Goal: Information Seeking & Learning: Find specific fact

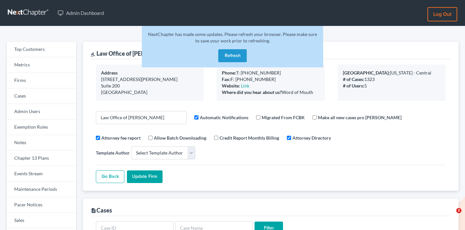
select select
click at [51, 77] on link "Firms" at bounding box center [41, 81] width 70 height 16
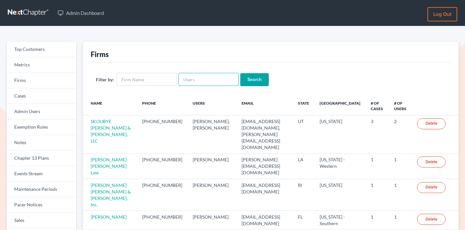
click at [205, 84] on input "text" at bounding box center [209, 79] width 60 height 13
type input "stephen lopex"
click at [241, 73] on input "Search" at bounding box center [255, 79] width 29 height 13
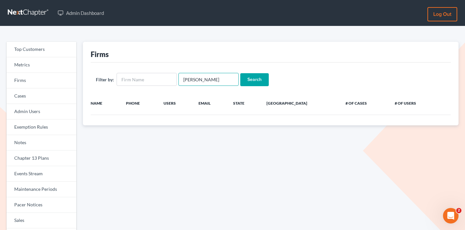
click at [229, 79] on input "[PERSON_NAME]" at bounding box center [209, 79] width 60 height 13
type input "stephen lopez"
click at [241, 73] on input "Search" at bounding box center [255, 79] width 29 height 13
click at [245, 76] on input "Search" at bounding box center [255, 79] width 29 height 13
click at [196, 78] on input "stephen lopez" at bounding box center [209, 79] width 60 height 13
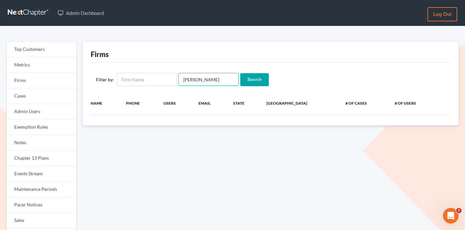
click at [196, 78] on input "stephen lopez" at bounding box center [209, 79] width 60 height 13
paste input "ve@sflopesq.com"
type input "steve@sflopesq.com"
click at [243, 73] on input "Search" at bounding box center [255, 79] width 29 height 13
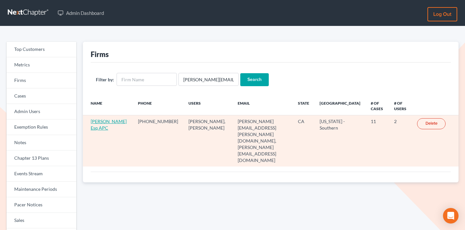
click at [106, 123] on link "Stephen F Lopez Esq APC" at bounding box center [109, 125] width 36 height 12
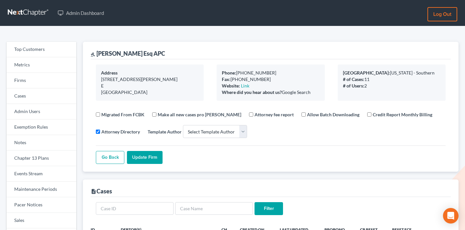
select select
click at [40, 82] on link "Firms" at bounding box center [41, 81] width 70 height 16
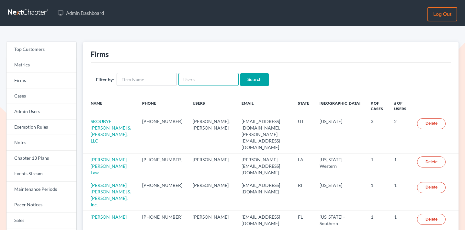
click at [213, 86] on input "text" at bounding box center [209, 79] width 60 height 13
paste input "[EMAIL_ADDRESS][DOMAIN_NAME]"
type input "[EMAIL_ADDRESS][DOMAIN_NAME]"
click at [247, 80] on input "Search" at bounding box center [255, 79] width 29 height 13
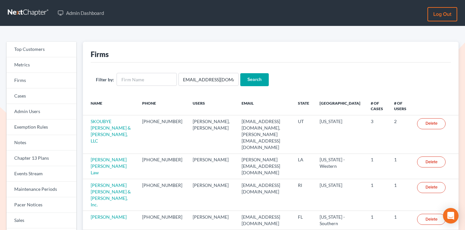
scroll to position [0, 0]
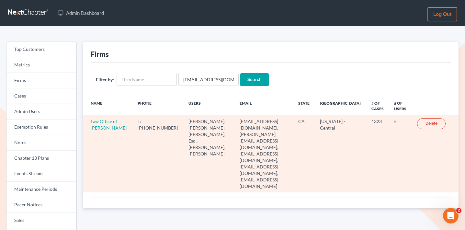
click at [98, 131] on td "Law Office of [PERSON_NAME]" at bounding box center [108, 153] width 50 height 77
click at [98, 129] on link "Law Office of [PERSON_NAME]" at bounding box center [109, 125] width 36 height 12
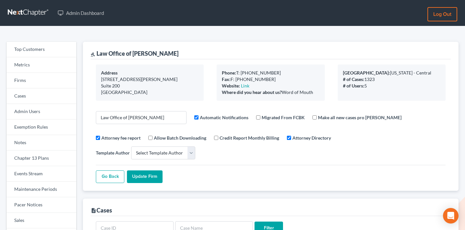
select select
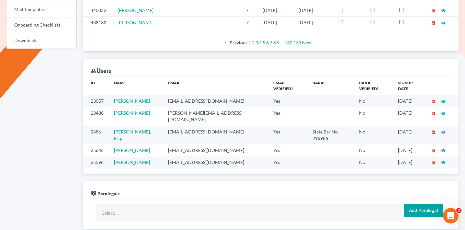
scroll to position [407, 0]
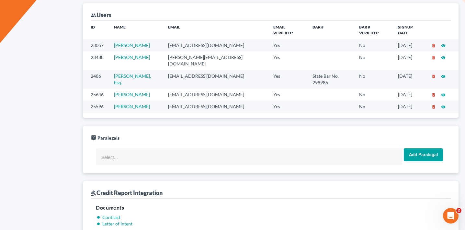
click at [72, 53] on div "Top Customers Metrics Firms Cases Admin Users Exemption Rules Notes Chapter 13 …" at bounding box center [41, 200] width 77 height 1130
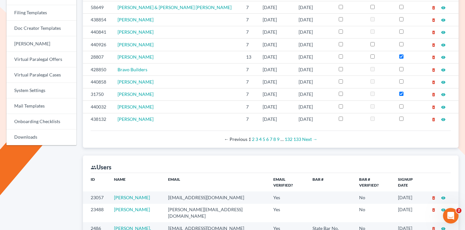
scroll to position [211, 0]
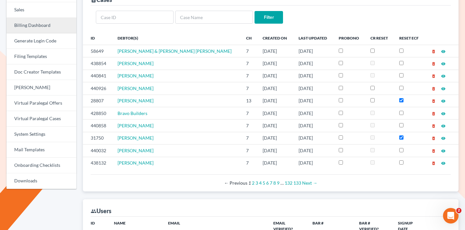
click at [53, 28] on link "Billing Dashboard" at bounding box center [41, 26] width 70 height 16
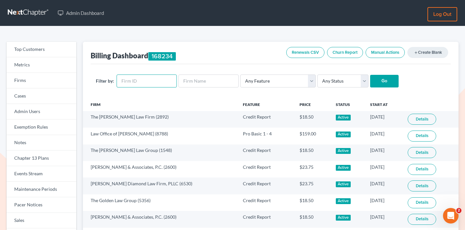
click at [138, 82] on input "text" at bounding box center [147, 81] width 60 height 13
paste input "1825"
type input "1825"
click at [383, 83] on input "Go" at bounding box center [385, 81] width 29 height 13
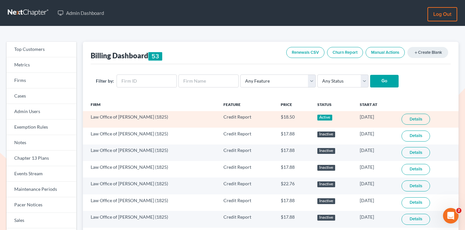
click at [413, 120] on link "Details" at bounding box center [416, 119] width 29 height 11
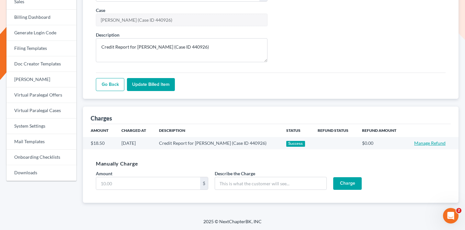
click at [431, 143] on link "Manage Refund" at bounding box center [430, 143] width 31 height 6
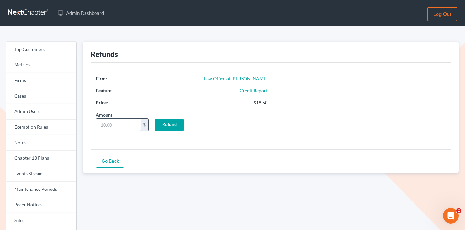
click at [127, 125] on input "Amount" at bounding box center [118, 125] width 44 height 12
type input "18.5"
click at [166, 124] on input "Refund" at bounding box center [169, 125] width 29 height 13
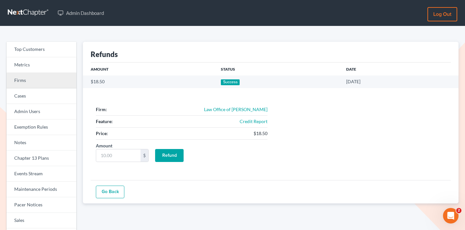
click at [46, 78] on link "Firms" at bounding box center [41, 81] width 70 height 16
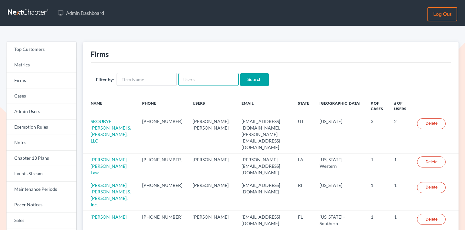
click at [207, 84] on input "text" at bounding box center [209, 79] width 60 height 13
paste input "[EMAIL_ADDRESS][DOMAIN_NAME]"
type input "dcnemec@nemeclaw.com"
click at [247, 82] on input "Search" at bounding box center [255, 79] width 29 height 13
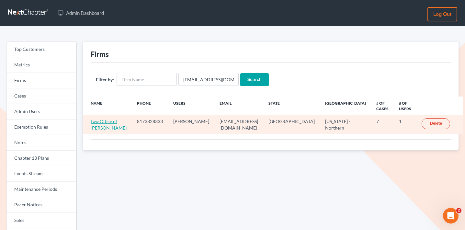
click at [108, 123] on link "Law Office of [PERSON_NAME]" at bounding box center [109, 125] width 36 height 12
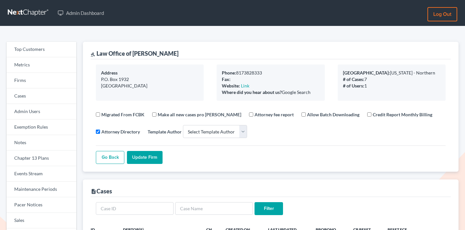
select select
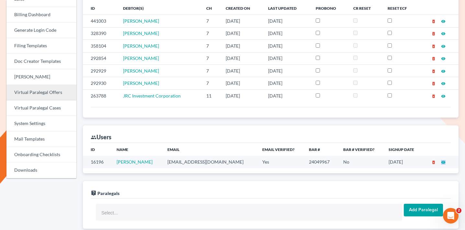
scroll to position [220, 0]
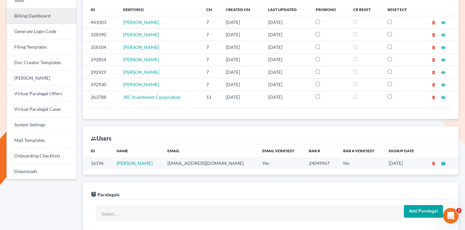
click at [47, 13] on link "Billing Dashboard" at bounding box center [41, 16] width 70 height 16
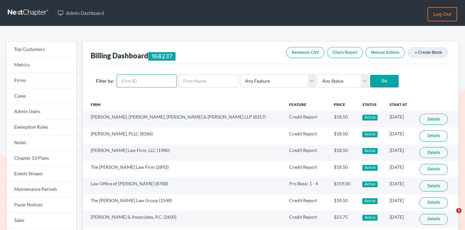
click at [138, 83] on input "text" at bounding box center [147, 81] width 60 height 13
type input "8788"
click at [371, 75] on input "Go" at bounding box center [385, 81] width 29 height 13
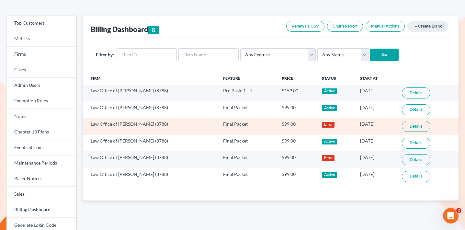
scroll to position [28, 0]
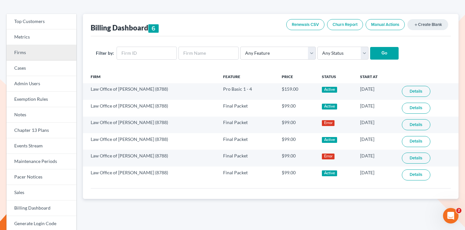
click at [61, 51] on link "Firms" at bounding box center [41, 53] width 70 height 16
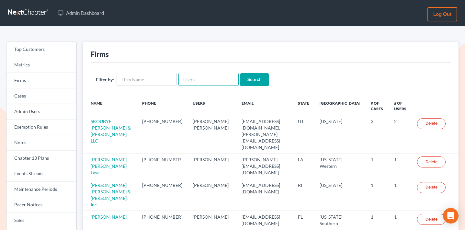
click at [193, 82] on input "text" at bounding box center [209, 79] width 60 height 13
type input "[PERSON_NAME][EMAIL_ADDRESS][DOMAIN_NAME]"
click at [241, 73] on input "Search" at bounding box center [255, 79] width 29 height 13
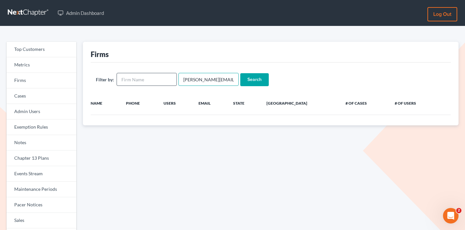
drag, startPoint x: 194, startPoint y: 80, endPoint x: 169, endPoint y: 79, distance: 25.0
click at [170, 80] on form "Filter by: [PERSON_NAME][EMAIL_ADDRESS][DOMAIN_NAME] Search" at bounding box center [271, 79] width 350 height 13
type input "csafirm.com"
click at [241, 73] on input "Search" at bounding box center [255, 79] width 29 height 13
click at [216, 83] on input "csafirm.com" at bounding box center [209, 79] width 60 height 13
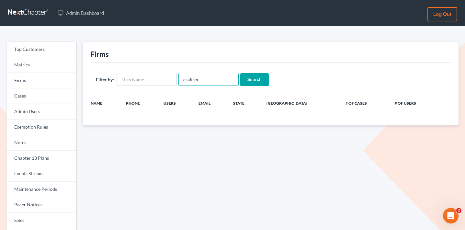
type input "csafirm"
click at [241, 73] on input "Search" at bounding box center [255, 79] width 29 height 13
click at [190, 79] on input "csafirm" at bounding box center [209, 79] width 60 height 13
type input "csafirm"
click at [241, 73] on input "Search" at bounding box center [255, 79] width 29 height 13
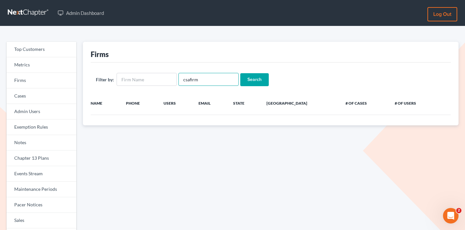
click at [188, 78] on input "csafirm" at bounding box center [209, 79] width 60 height 13
type input "csa firm"
click at [246, 78] on input "Search" at bounding box center [255, 79] width 29 height 13
click at [203, 79] on input "csa firm" at bounding box center [209, 79] width 60 height 13
type input "c"
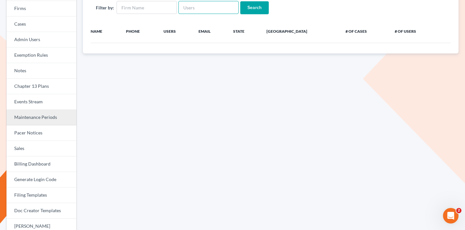
scroll to position [114, 0]
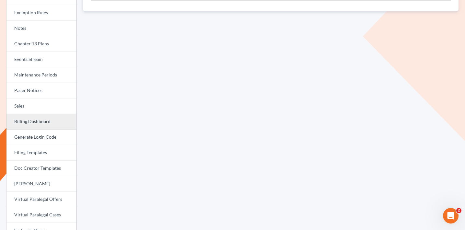
click at [48, 120] on link "Billing Dashboard" at bounding box center [41, 122] width 70 height 16
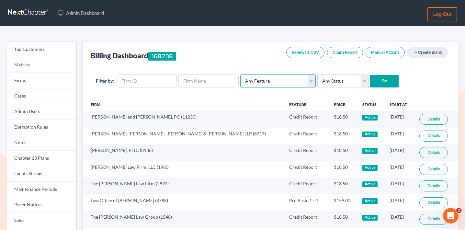
click at [266, 80] on select "Any Feature Start Plus Plan Pro Plus Plan Whoa Plan Credit Report Credit Report…" at bounding box center [279, 81] width 76 height 13
click at [241, 75] on select "Any Feature Start Plus Plan Pro Plus Plan Whoa Plan Credit Report Credit Report…" at bounding box center [279, 81] width 76 height 13
click at [265, 78] on select "Any Feature Start Plus Plan Pro Plus Plan Whoa Plan Credit Report Credit Report…" at bounding box center [279, 81] width 76 height 13
click at [241, 75] on select "Any Feature Start Plus Plan Pro Plus Plan Whoa Plan Credit Report Credit Report…" at bounding box center [279, 81] width 76 height 13
click at [283, 78] on select "Any Feature Start Plus Plan Pro Plus Plan Whoa Plan Credit Report Credit Report…" at bounding box center [279, 81] width 76 height 13
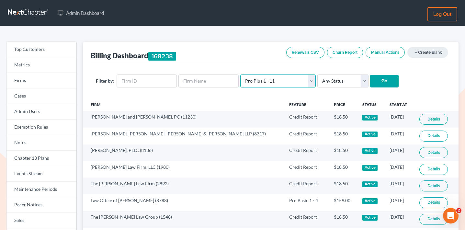
select select "pro_basic_tier3"
click at [241, 75] on select "Any Feature Start Plus Plan Pro Plus Plan Whoa Plan Credit Report Credit Report…" at bounding box center [279, 81] width 76 height 13
click at [380, 83] on input "Go" at bounding box center [385, 81] width 29 height 13
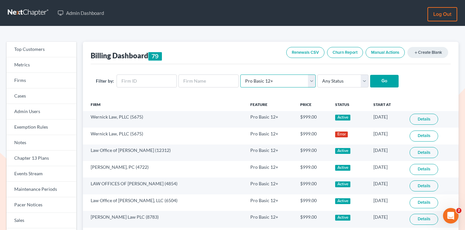
click at [273, 82] on select "Any Feature Start Plus Plan Pro Plus Plan Whoa Plan Credit Report Credit Report…" at bounding box center [279, 81] width 76 height 13
select select "pro_plus_tier1"
click at [241, 75] on select "Any Feature Start Plus Plan Pro Plus Plan Whoa Plan Credit Report Credit Report…" at bounding box center [279, 81] width 76 height 13
click at [377, 85] on input "Go" at bounding box center [385, 81] width 29 height 13
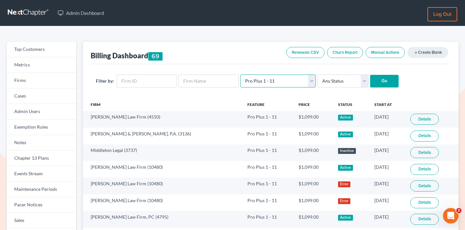
click at [271, 86] on select "Any Feature Start Plus Plan Pro Plus Plan Whoa Plan Credit Report Credit Report…" at bounding box center [279, 81] width 76 height 13
select select "pro_plus_tier2"
click at [241, 75] on select "Any Feature Start Plus Plan Pro Plus Plan Whoa Plan Credit Report Credit Report…" at bounding box center [279, 81] width 76 height 13
click at [371, 81] on input "Go" at bounding box center [385, 81] width 29 height 13
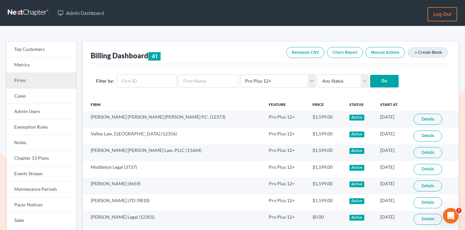
click at [58, 76] on link "Firms" at bounding box center [41, 81] width 70 height 16
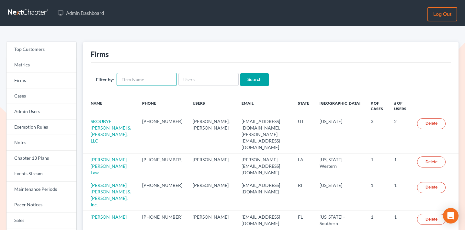
click at [143, 79] on input "text" at bounding box center [147, 79] width 60 height 13
type input "douglas law practice"
click at [256, 79] on input "Search" at bounding box center [255, 79] width 29 height 13
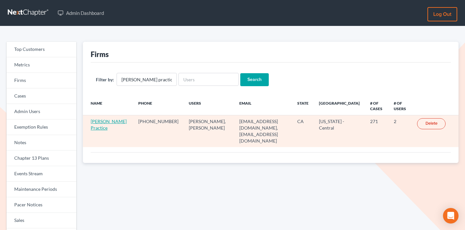
click at [100, 126] on link "[PERSON_NAME] Practice" at bounding box center [109, 125] width 36 height 12
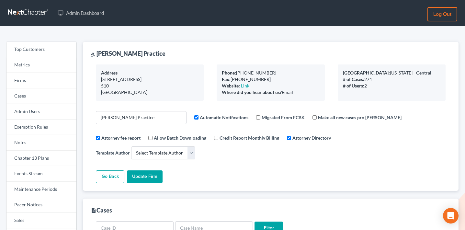
select select
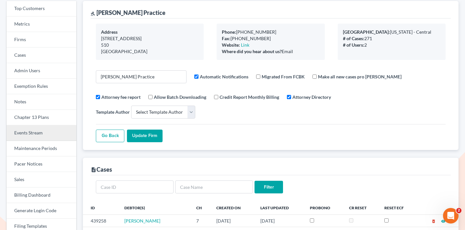
scroll to position [41, 0]
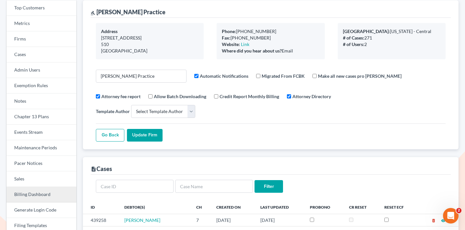
click at [34, 194] on link "Billing Dashboard" at bounding box center [41, 195] width 70 height 16
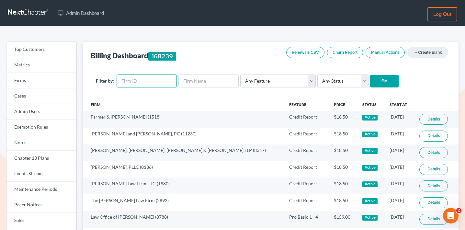
click at [161, 84] on input "text" at bounding box center [147, 81] width 60 height 13
paste input "3331"
type input "3331"
click at [382, 83] on input "Go" at bounding box center [385, 81] width 29 height 13
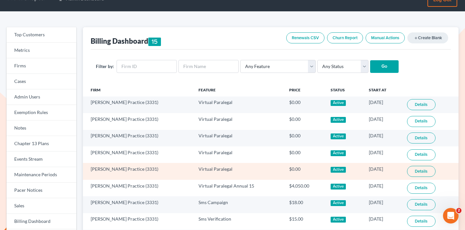
scroll to position [18, 0]
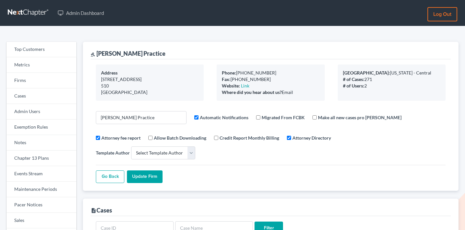
select select
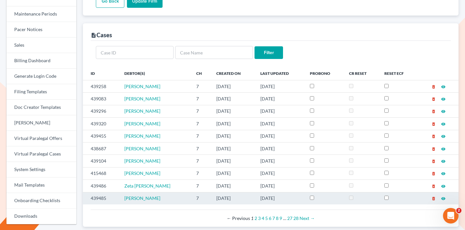
scroll to position [176, 0]
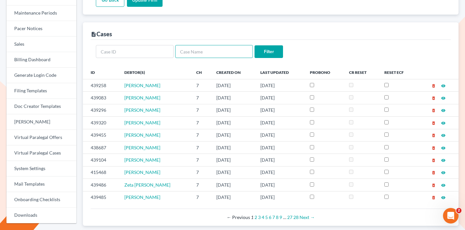
click at [214, 45] on input "text" at bounding box center [214, 51] width 78 height 13
type input "price"
click at [255, 45] on input "Filter" at bounding box center [269, 51] width 29 height 13
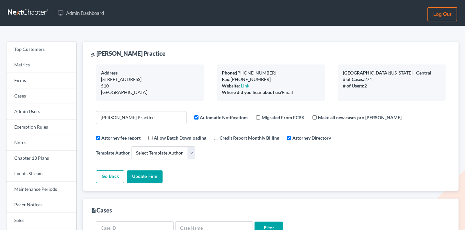
select select
click at [44, 78] on link "Firms" at bounding box center [41, 81] width 70 height 16
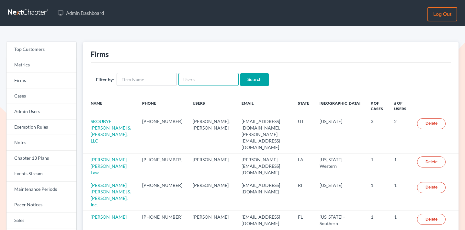
click at [203, 78] on input "text" at bounding box center [209, 79] width 60 height 13
paste input "[EMAIL_ADDRESS][DOMAIN_NAME]"
type input "[EMAIL_ADDRESS][DOMAIN_NAME]"
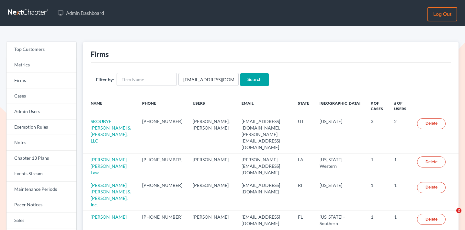
click at [254, 77] on input "Search" at bounding box center [255, 79] width 29 height 13
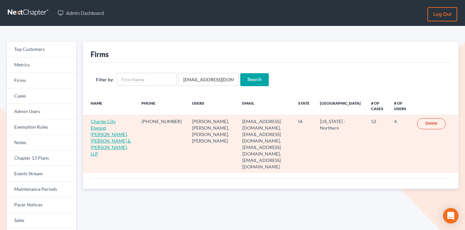
click at [109, 122] on link "Charles City Elwood, O'Donohoe, Braun & White, LLP" at bounding box center [111, 138] width 40 height 38
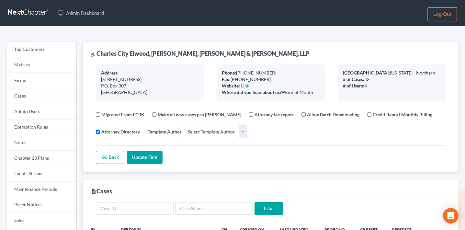
select select
click at [35, 77] on link "Firms" at bounding box center [41, 81] width 70 height 16
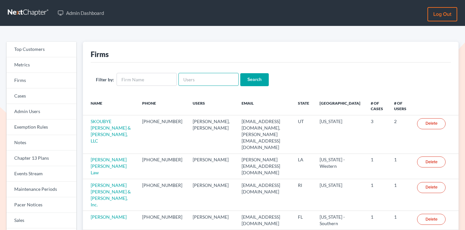
click at [214, 76] on input "text" at bounding box center [209, 79] width 60 height 13
paste input "simplyblessedlaw@gmail.com"
type input "simplyblessedlaw@gmail.com"
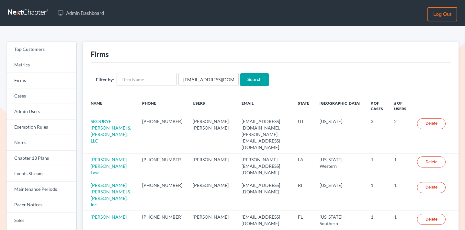
click at [253, 80] on input "Search" at bounding box center [255, 79] width 29 height 13
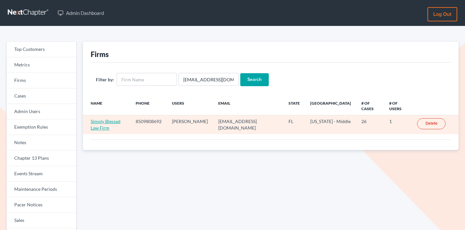
click at [111, 121] on link "Simply Blessed Law Firm" at bounding box center [106, 125] width 30 height 12
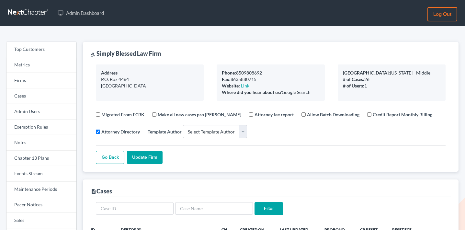
select select
drag, startPoint x: 169, startPoint y: 52, endPoint x: 97, endPoint y: 51, distance: 71.6
click at [98, 51] on div "gavel Simply Blessed Law Firm" at bounding box center [271, 51] width 360 height 18
click at [97, 51] on div "gavel Simply Blessed Law Firm" at bounding box center [126, 54] width 71 height 8
drag, startPoint x: 96, startPoint y: 51, endPoint x: 176, endPoint y: 51, distance: 80.1
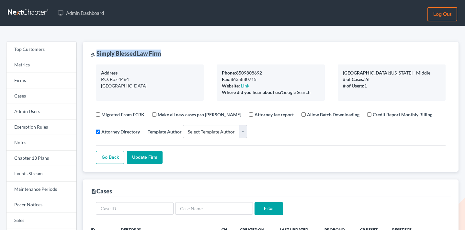
click at [176, 51] on div "gavel Simply Blessed Law Firm" at bounding box center [271, 51] width 360 height 18
copy div "Simply Blessed Law Firm"
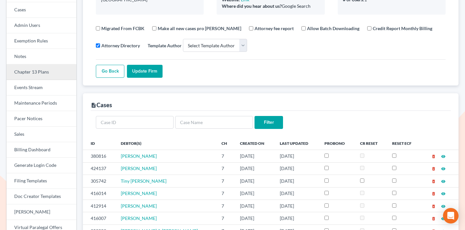
scroll to position [106, 0]
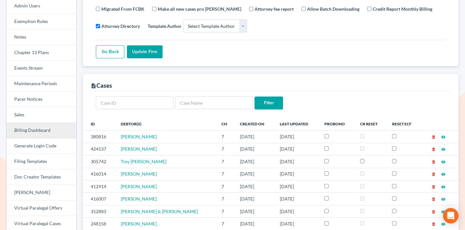
click at [42, 131] on link "Billing Dashboard" at bounding box center [41, 131] width 70 height 16
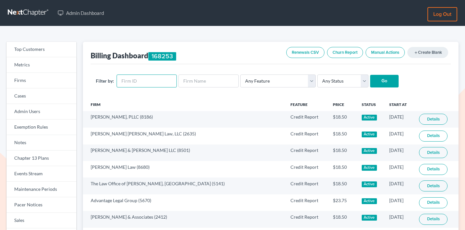
click at [151, 84] on input "text" at bounding box center [147, 81] width 60 height 13
paste input "3453"
type input "3453"
click at [379, 80] on input "Go" at bounding box center [385, 81] width 29 height 13
click at [134, 78] on input "3453" at bounding box center [147, 81] width 60 height 13
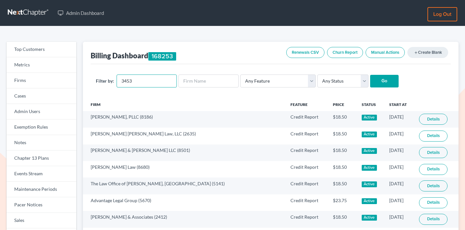
click at [134, 78] on input "3453" at bounding box center [147, 81] width 60 height 13
click at [45, 176] on link "Events Stream" at bounding box center [41, 174] width 70 height 16
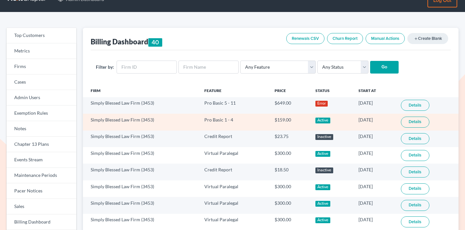
scroll to position [14, 0]
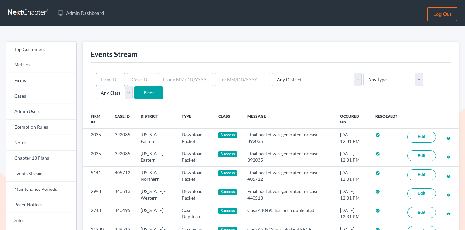
click at [116, 75] on input "text" at bounding box center [110, 79] width 29 height 13
paste input "3453"
type input "3453"
click at [367, 80] on select "Any Type Case Applied To Plan Case Archive Case Duplicate Case Filing Chapter 1…" at bounding box center [394, 79] width 60 height 13
select select "case_filing"
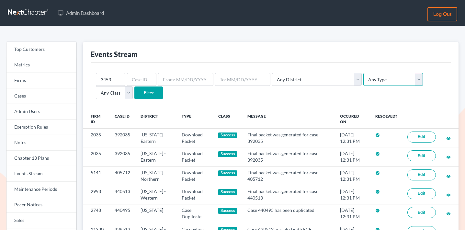
click at [364, 73] on select "Any Type Case Applied To Plan Case Archive Case Duplicate Case Filing Chapter 1…" at bounding box center [394, 79] width 60 height 13
click at [135, 95] on input "Filter" at bounding box center [149, 93] width 29 height 13
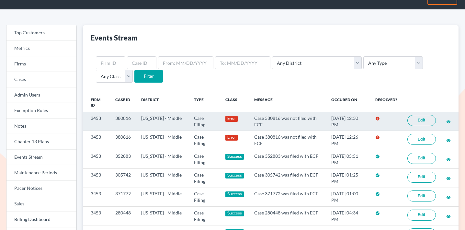
scroll to position [22, 0]
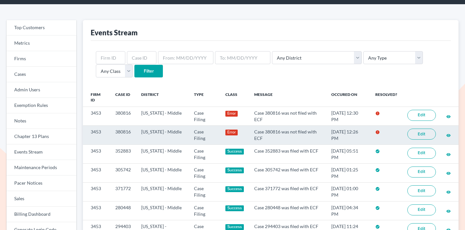
click at [430, 132] on link "Edit" at bounding box center [422, 134] width 29 height 11
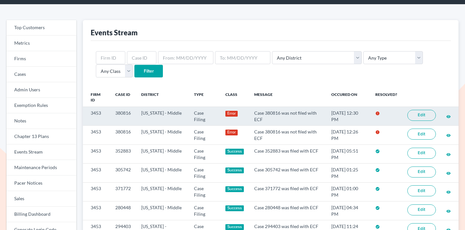
click at [417, 119] on link "Edit" at bounding box center [422, 115] width 29 height 11
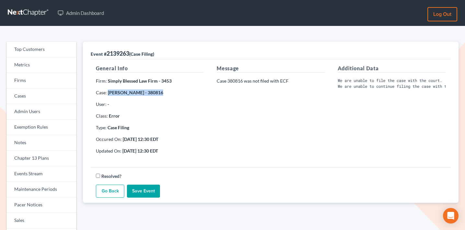
drag, startPoint x: 157, startPoint y: 92, endPoint x: 108, endPoint y: 90, distance: 49.0
click at [108, 90] on strong "[PERSON_NAME] - 380816" at bounding box center [135, 93] width 55 height 6
copy strong "[PERSON_NAME]"
click at [170, 89] on div "General Info Firm: Simply Blessed Law Firm - 3453 Case: [PERSON_NAME] - 380816 …" at bounding box center [149, 112] width 121 height 95
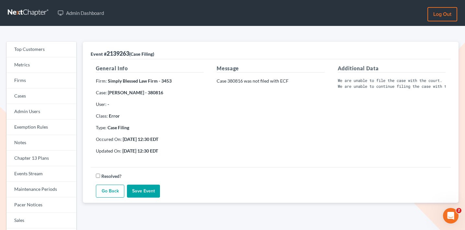
click at [163, 95] on strong "[PERSON_NAME] - 380816" at bounding box center [135, 93] width 55 height 6
copy strong "380816"
click at [163, 94] on strong "[PERSON_NAME] - 380816" at bounding box center [135, 93] width 55 height 6
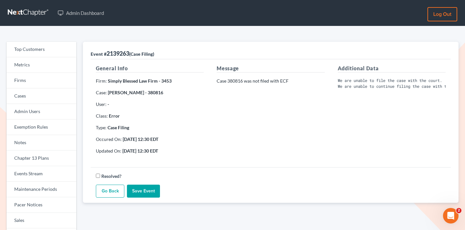
copy strong "380816"
